Goal: Transaction & Acquisition: Subscribe to service/newsletter

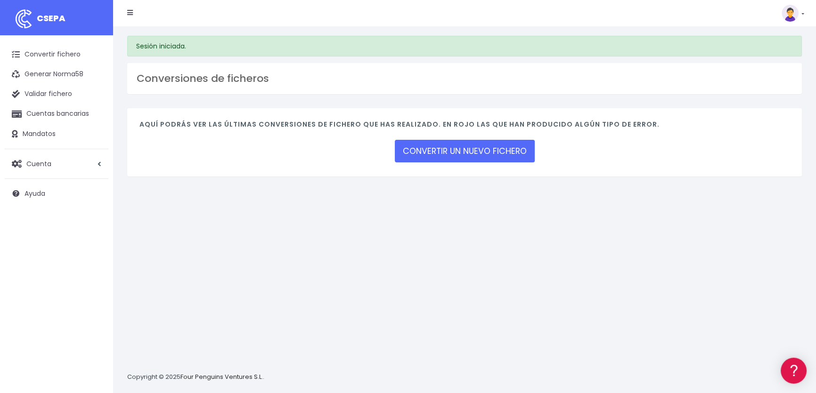
click at [792, 14] on img at bounding box center [790, 13] width 17 height 17
click at [786, 14] on img at bounding box center [790, 13] width 17 height 17
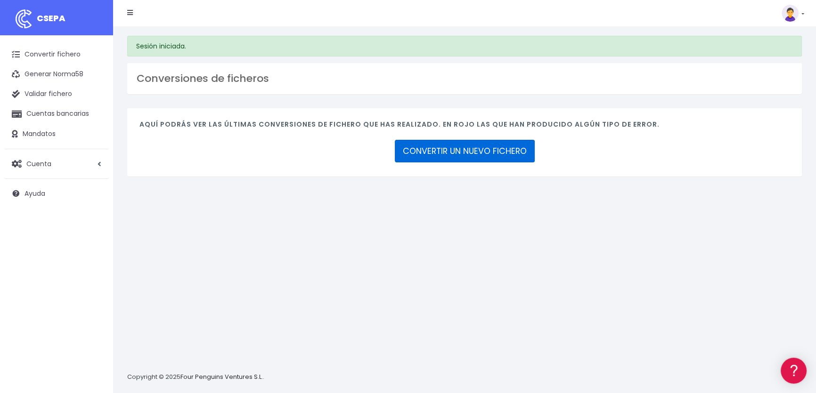
click at [443, 152] on link "CONVERTIR UN NUEVO FICHERO" at bounding box center [465, 151] width 140 height 23
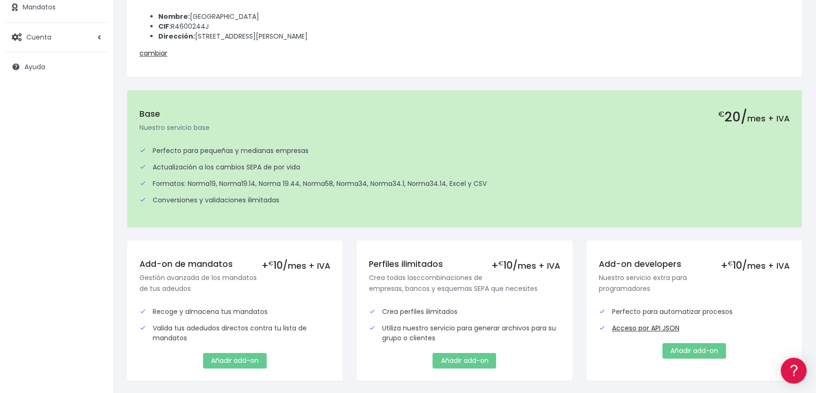
scroll to position [231, 0]
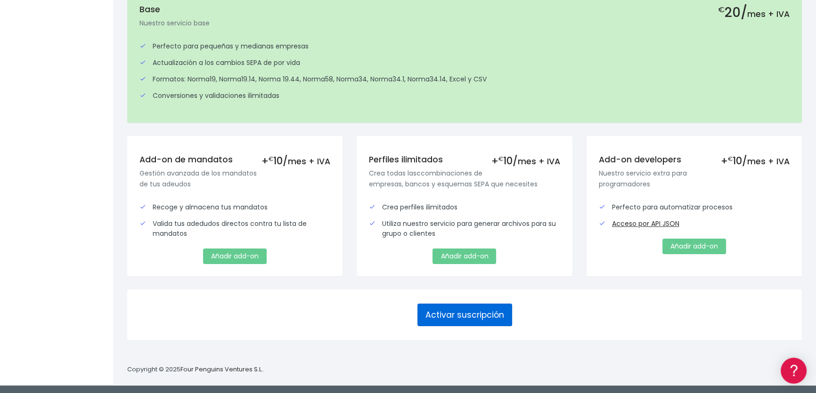
click at [461, 314] on button "Activar suscripción" at bounding box center [464, 315] width 95 height 23
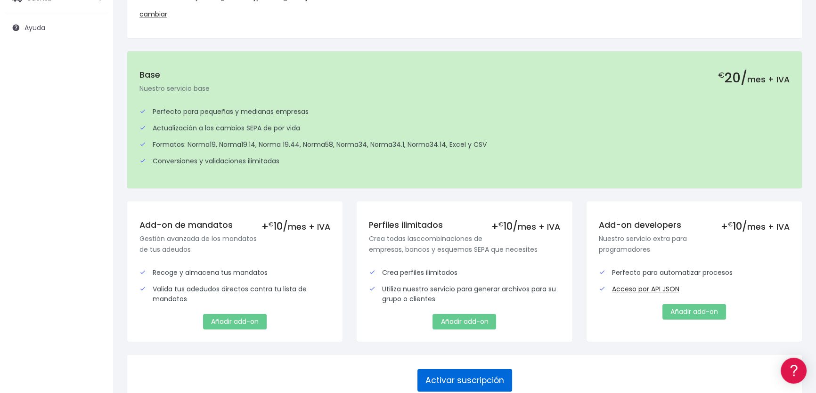
scroll to position [231, 0]
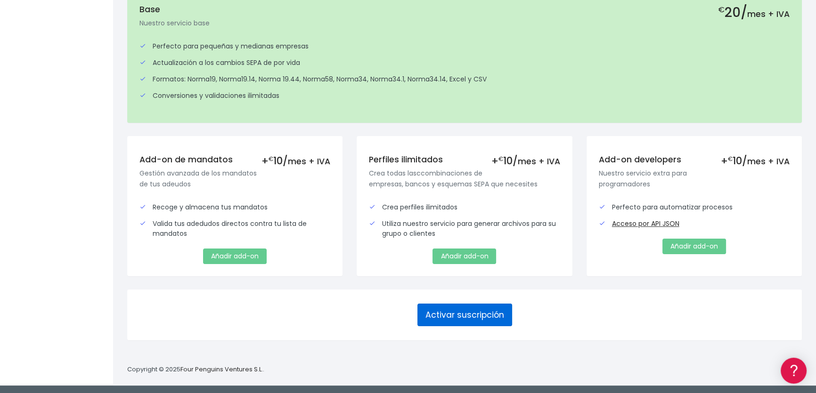
click at [459, 311] on button "Activar suscripción" at bounding box center [464, 315] width 95 height 23
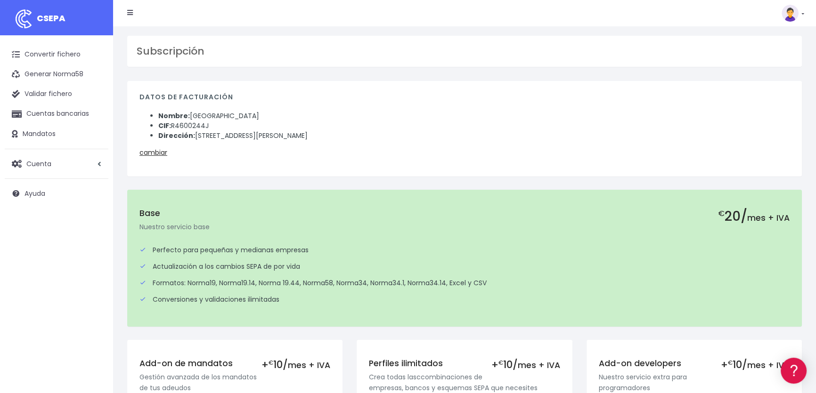
click at [784, 14] on img at bounding box center [790, 13] width 17 height 17
click at [664, 54] on h3 "Subscripción" at bounding box center [465, 51] width 656 height 12
click at [786, 14] on img at bounding box center [790, 13] width 17 height 17
click at [757, 132] on link "Salir" at bounding box center [771, 130] width 65 height 17
